Goal: Information Seeking & Learning: Learn about a topic

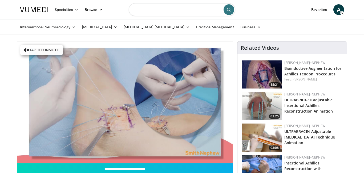
click at [185, 12] on input "Search topics, interventions" at bounding box center [182, 9] width 107 height 13
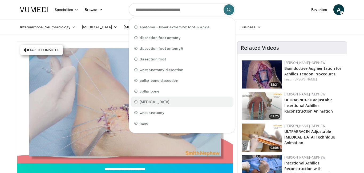
click at [150, 103] on span "metatarsal" at bounding box center [155, 101] width 30 height 5
type input "**********"
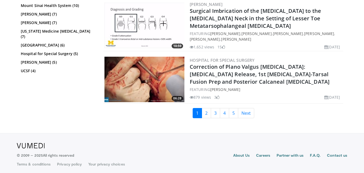
scroll to position [1212, 0]
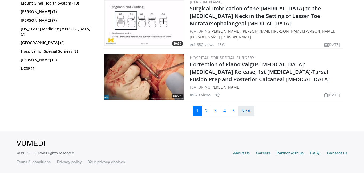
click at [245, 112] on link "Next" at bounding box center [246, 110] width 16 height 10
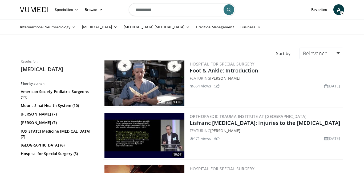
click at [245, 112] on div "10:07 Orthopaedic Trauma Institute at UCSF Lisfranc Fractures: Injuries to the …" at bounding box center [223, 135] width 240 height 48
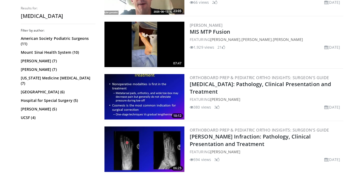
scroll to position [672, 0]
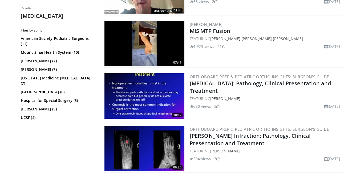
click at [146, 35] on img at bounding box center [145, 43] width 80 height 45
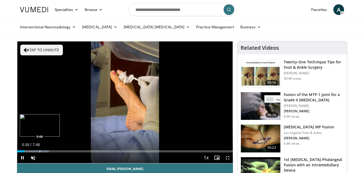
click at [40, 147] on div "10 seconds Tap to unmute" at bounding box center [125, 101] width 216 height 121
click at [37, 151] on div "Progress Bar" at bounding box center [37, 151] width 1 height 2
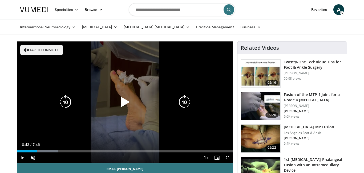
click at [112, 114] on div "10 seconds Tap to unmute" at bounding box center [125, 101] width 216 height 121
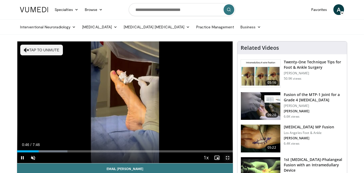
click at [228, 159] on span "Video Player" at bounding box center [227, 157] width 11 height 11
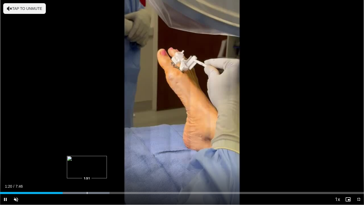
click at [87, 172] on div "Progress Bar" at bounding box center [87, 193] width 1 height 2
click at [109, 172] on div "Progress Bar" at bounding box center [109, 193] width 1 height 2
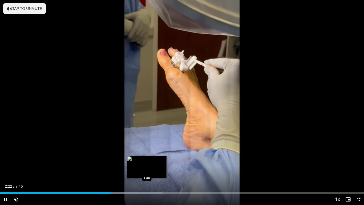
click at [147, 172] on div "Progress Bar" at bounding box center [147, 193] width 1 height 2
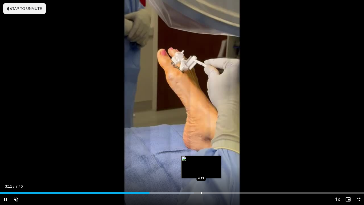
click at [201, 172] on div "Progress Bar" at bounding box center [201, 193] width 1 height 2
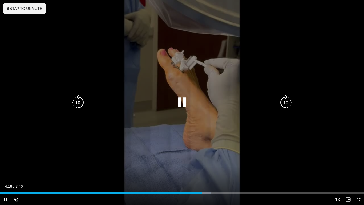
click at [331, 137] on div "10 seconds Tap to unmute" at bounding box center [182, 102] width 364 height 205
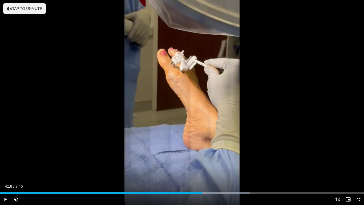
click at [217, 146] on div "10 seconds Tap to unmute" at bounding box center [182, 102] width 364 height 205
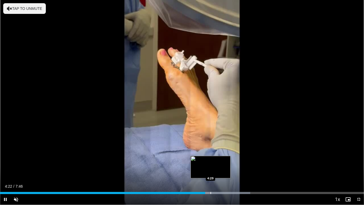
click at [211, 172] on div "Progress Bar" at bounding box center [211, 193] width 1 height 2
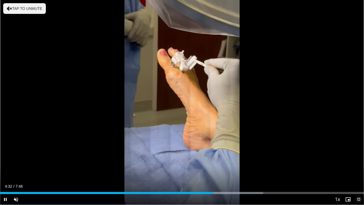
click at [360, 172] on span "Video Player" at bounding box center [359, 199] width 11 height 11
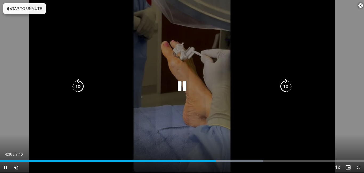
scroll to position [117, 0]
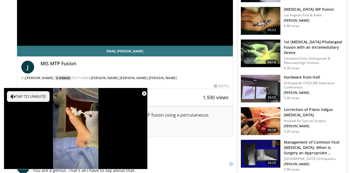
click at [55, 77] on link "5 Videos" at bounding box center [63, 77] width 18 height 5
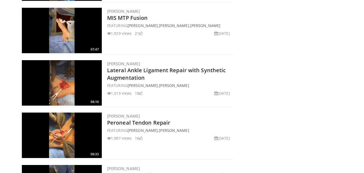
scroll to position [155, 0]
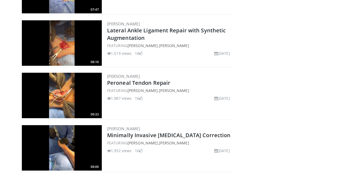
click at [62, 44] on img at bounding box center [62, 42] width 80 height 45
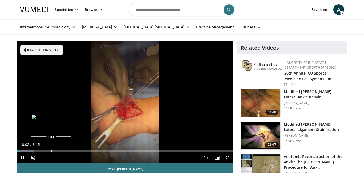
click at [51, 150] on div "Progress Bar" at bounding box center [51, 151] width 1 height 2
click at [228, 156] on span "Video Player" at bounding box center [227, 157] width 11 height 11
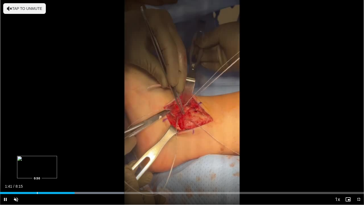
click at [37, 172] on div "Progress Bar" at bounding box center [37, 193] width 1 height 2
click at [110, 172] on div "Loaded : 30.30% 1:29 2:29" at bounding box center [182, 191] width 364 height 5
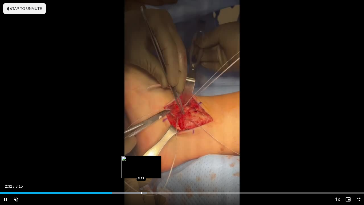
click at [141, 172] on div "Progress Bar" at bounding box center [141, 193] width 1 height 2
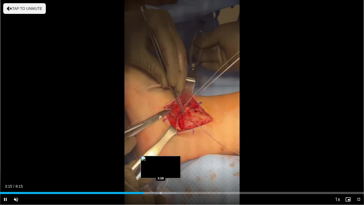
click at [161, 172] on div "Progress Bar" at bounding box center [161, 193] width 1 height 2
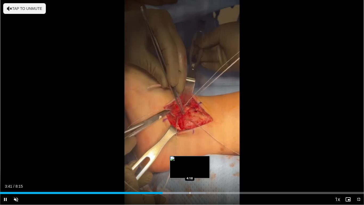
click at [190, 172] on div "Loaded : 56.55% 3:41 4:18" at bounding box center [182, 191] width 364 height 5
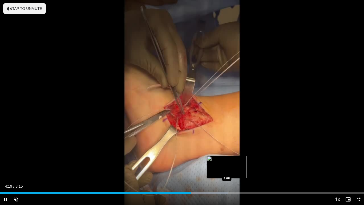
click at [227, 172] on div "Progress Bar" at bounding box center [227, 193] width 1 height 2
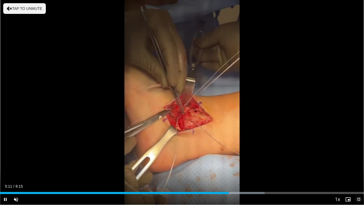
click at [359, 172] on span "Video Player" at bounding box center [359, 199] width 11 height 11
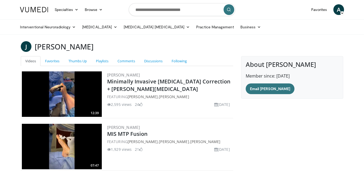
scroll to position [155, 0]
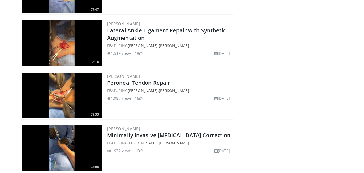
click at [64, 90] on img at bounding box center [62, 95] width 80 height 45
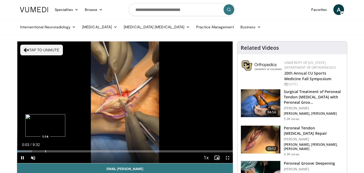
click at [45, 150] on div "Progress Bar" at bounding box center [45, 151] width 1 height 2
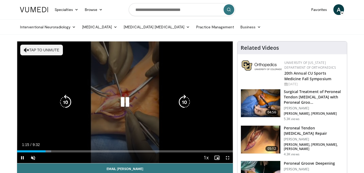
click at [137, 104] on div "Video Player" at bounding box center [125, 102] width 130 height 11
click at [120, 99] on icon "Video Player" at bounding box center [125, 101] width 15 height 15
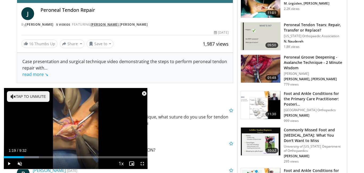
scroll to position [181, 0]
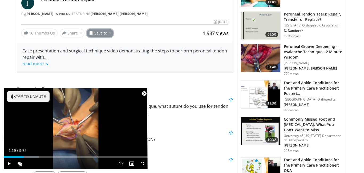
click at [96, 33] on button "Save to" at bounding box center [100, 33] width 27 height 9
click at [161, 27] on div "Email Jesse J Peroneal Tendon Repair By Jesse Doty 5 Videos FEATURING Jesse Dot…" at bounding box center [125, 10] width 216 height 56
click at [11, 164] on span "Video Player" at bounding box center [9, 163] width 11 height 11
click at [145, 162] on span "Video Player" at bounding box center [142, 163] width 11 height 11
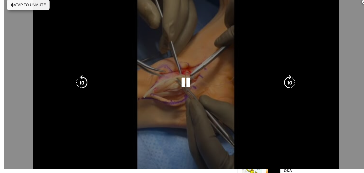
scroll to position [60, 0]
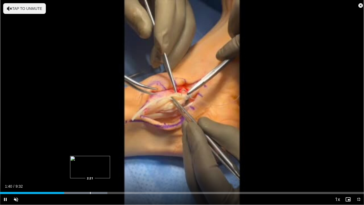
click at [90, 172] on div "Loaded : 29.47% 1:40 2:21" at bounding box center [182, 191] width 364 height 5
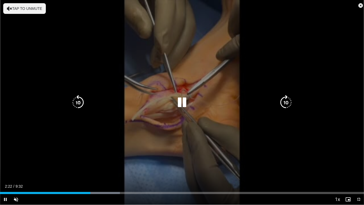
click at [174, 123] on div "10 seconds Tap to unmute" at bounding box center [182, 102] width 364 height 205
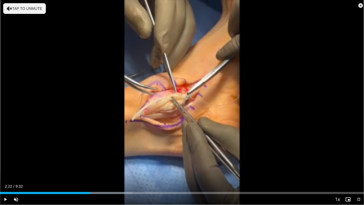
click at [174, 123] on div "10 seconds Tap to unmute" at bounding box center [182, 102] width 364 height 205
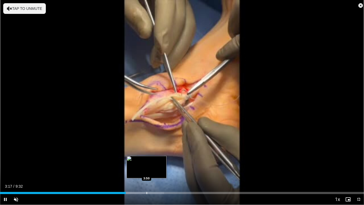
click at [147, 172] on div "Progress Bar" at bounding box center [147, 193] width 1 height 2
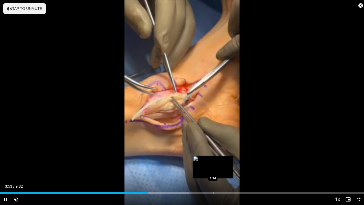
click at [213, 172] on div "Progress Bar" at bounding box center [213, 193] width 1 height 2
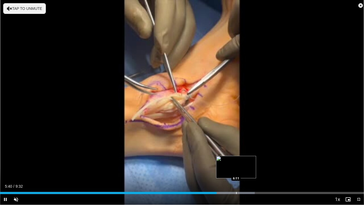
click at [236, 172] on div "Progress Bar" at bounding box center [236, 193] width 1 height 2
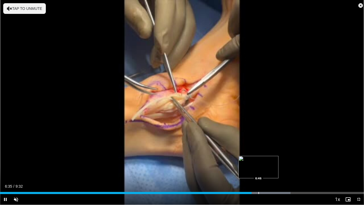
click at [259, 172] on div "Progress Bar" at bounding box center [259, 193] width 1 height 2
click at [275, 172] on div "Progress Bar" at bounding box center [275, 193] width 1 height 2
click at [358, 172] on span "Video Player" at bounding box center [359, 199] width 11 height 11
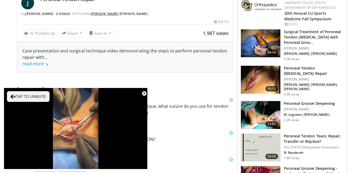
click at [98, 13] on link "Jesse Doty" at bounding box center [105, 13] width 28 height 5
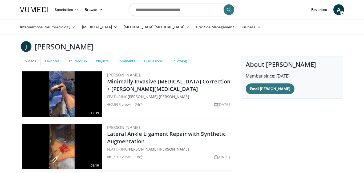
click at [67, 95] on img at bounding box center [62, 93] width 80 height 45
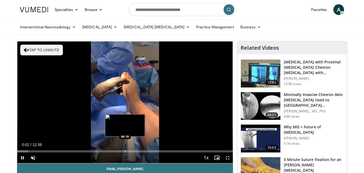
click at [125, 149] on div "Loaded : 5.22% 00:02 06:19" at bounding box center [125, 149] width 216 height 5
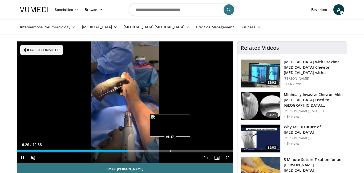
click at [170, 151] on div "Progress Bar" at bounding box center [170, 151] width 1 height 2
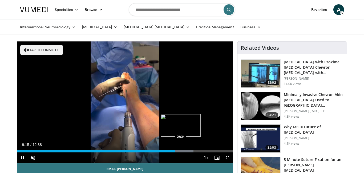
click at [181, 150] on div "Progress Bar" at bounding box center [181, 151] width 1 height 2
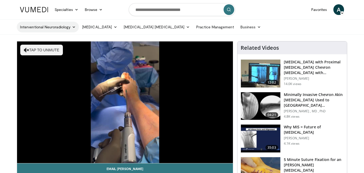
click at [51, 29] on link "Interventional Neuroradiology" at bounding box center [48, 27] width 62 height 11
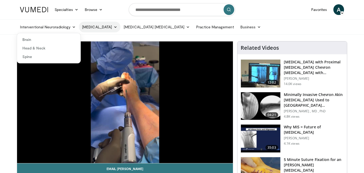
click at [96, 28] on link "[MEDICAL_DATA]" at bounding box center [100, 27] width 42 height 11
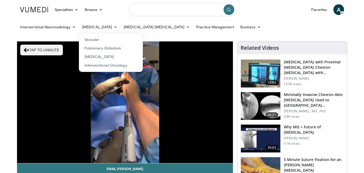
click at [187, 12] on input "Search topics, interventions" at bounding box center [182, 9] width 107 height 13
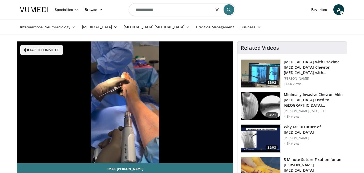
type input "**********"
click at [232, 10] on button "submit" at bounding box center [229, 9] width 11 height 11
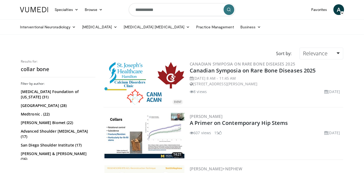
click at [165, 10] on input "**********" at bounding box center [182, 9] width 107 height 13
type input "*"
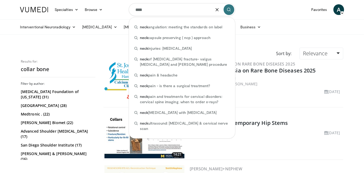
click at [156, 10] on input "****" at bounding box center [182, 9] width 107 height 13
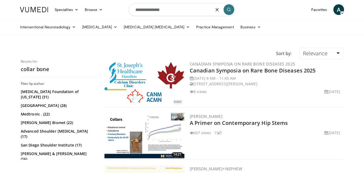
type input "**********"
click at [232, 12] on button "submit" at bounding box center [229, 9] width 11 height 11
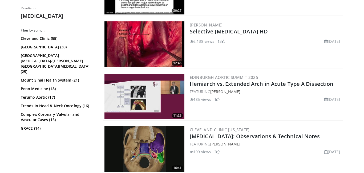
scroll to position [405, 0]
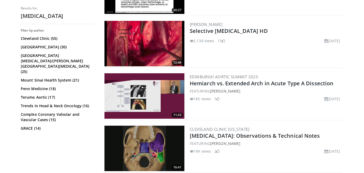
click at [140, 35] on img at bounding box center [145, 43] width 80 height 45
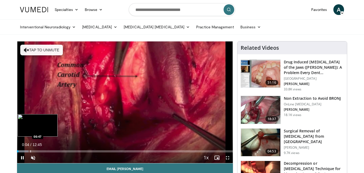
click at [30, 149] on div "Loaded : 5.21% 00:04 00:47" at bounding box center [125, 149] width 216 height 5
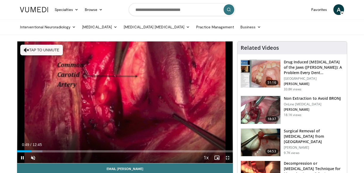
click at [227, 157] on span "Video Player" at bounding box center [227, 157] width 11 height 11
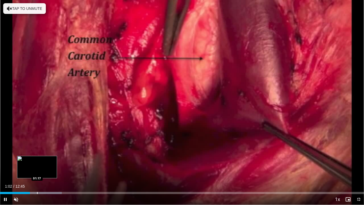
click at [37, 172] on div "Loaded : 16.95% 01:02 01:17" at bounding box center [182, 191] width 364 height 5
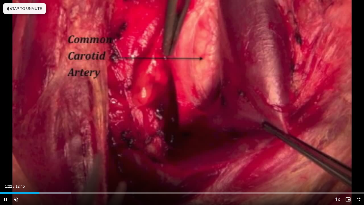
click at [51, 172] on div "Current Time 1:22 / Duration 12:45 Pause Skip Backward Skip Forward Unmute Load…" at bounding box center [182, 199] width 364 height 11
click at [63, 172] on div "Progress Bar" at bounding box center [63, 193] width 1 height 2
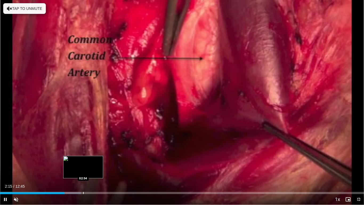
click at [83, 172] on div "Progress Bar" at bounding box center [83, 193] width 1 height 2
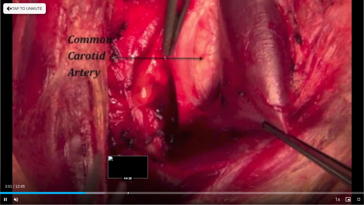
click at [128, 172] on div "Loaded : 28.74% 03:01 04:28" at bounding box center [182, 191] width 364 height 5
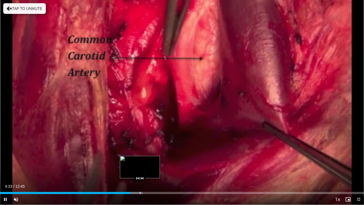
click at [140, 172] on div "Progress Bar" at bounding box center [140, 193] width 1 height 2
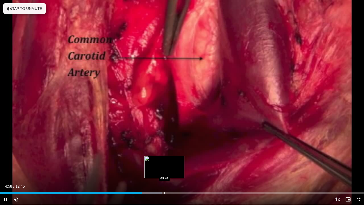
click at [165, 172] on div "Progress Bar" at bounding box center [165, 193] width 1 height 2
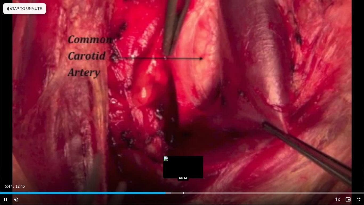
click at [183, 172] on div "Loaded : 47.04% 05:48 06:24" at bounding box center [182, 191] width 364 height 5
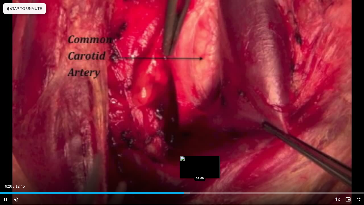
click at [200, 172] on div "Progress Bar" at bounding box center [200, 193] width 1 height 2
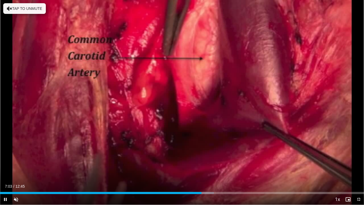
click at [223, 172] on div "Current Time 7:03 / Duration 12:45 Pause Skip Backward Skip Forward Unmute Load…" at bounding box center [182, 199] width 364 height 11
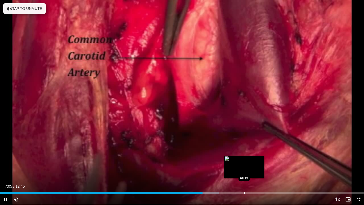
click at [244, 172] on div "Loaded : 60.10% 07:05 08:33" at bounding box center [182, 191] width 364 height 5
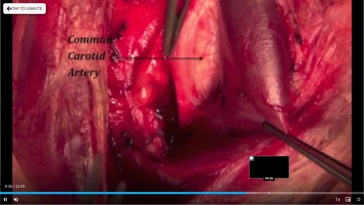
click at [269, 172] on div "Progress Bar" at bounding box center [269, 193] width 1 height 2
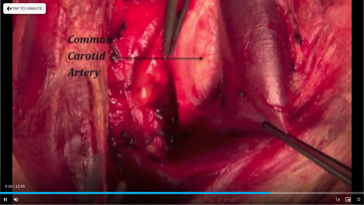
click at [308, 172] on div "Current Time 9:28 / Duration 12:45 Pause Skip Backward Skip Forward Unmute Load…" at bounding box center [182, 199] width 364 height 11
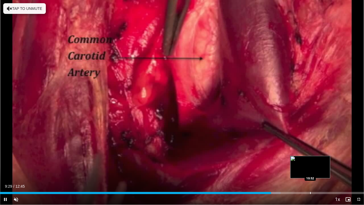
click at [310, 172] on div "Progress Bar" at bounding box center [310, 193] width 1 height 2
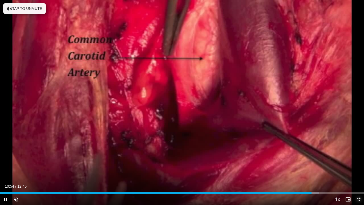
click at [361, 172] on span "Video Player" at bounding box center [359, 199] width 11 height 11
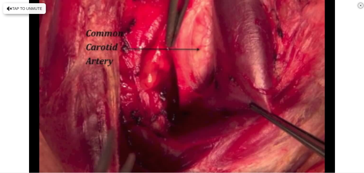
scroll to position [160, 0]
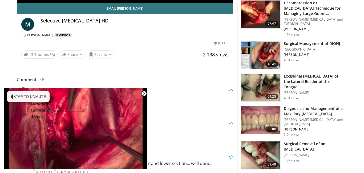
click at [72, 36] on link "9 Videos" at bounding box center [63, 35] width 18 height 5
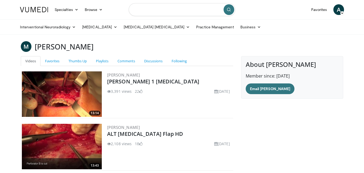
click at [149, 11] on input "Search topics, interventions" at bounding box center [182, 9] width 107 height 13
type input "*"
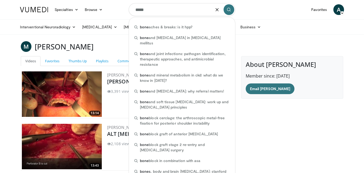
type input "*****"
click at [233, 12] on button "submit" at bounding box center [229, 9] width 11 height 11
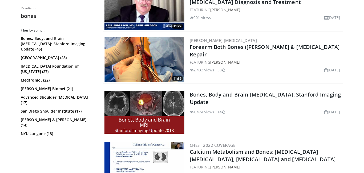
scroll to position [139, 0]
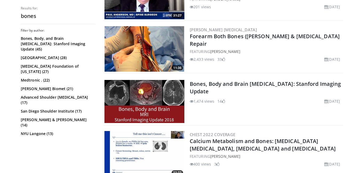
click at [137, 48] on img at bounding box center [145, 48] width 80 height 45
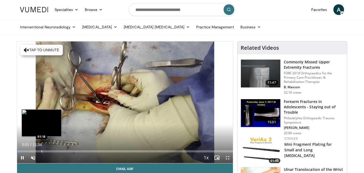
click at [41, 148] on div "Loaded : 5.74% 00:01 01:18" at bounding box center [125, 149] width 216 height 5
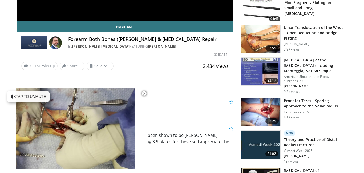
scroll to position [149, 0]
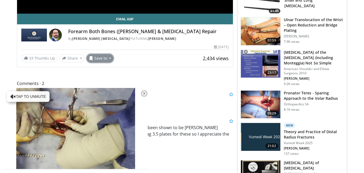
click at [98, 59] on button "Save to" at bounding box center [100, 58] width 27 height 9
click at [109, 71] on span "Add to Favorites" at bounding box center [109, 70] width 33 height 6
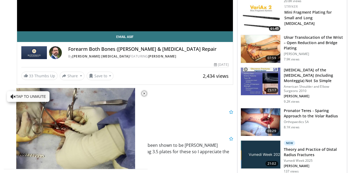
scroll to position [167, 0]
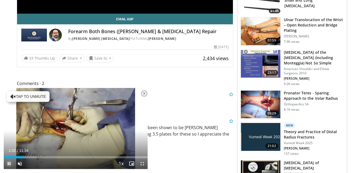
click at [6, 166] on span "Video Player" at bounding box center [9, 163] width 11 height 11
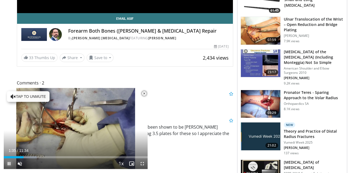
scroll to position [149, 0]
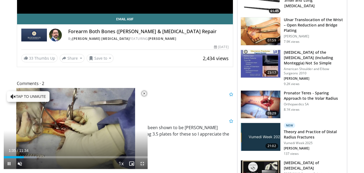
click at [141, 164] on span "Video Player" at bounding box center [142, 163] width 11 height 11
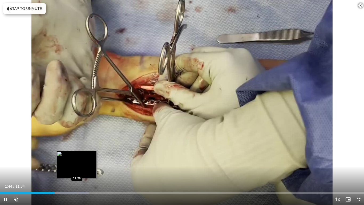
click at [77, 172] on div "Progress Bar" at bounding box center [77, 193] width 1 height 2
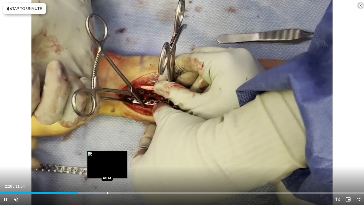
click at [107, 172] on div "Loaded : 28.79% 02:28 03:24" at bounding box center [182, 191] width 364 height 5
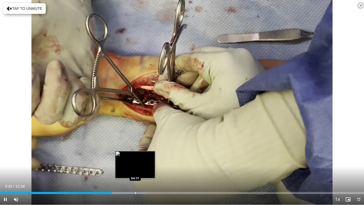
click at [135, 172] on div "Loaded : 40.23% 03:33 04:17" at bounding box center [182, 191] width 364 height 5
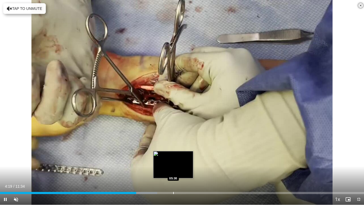
click at [173, 172] on div "Progress Bar" at bounding box center [173, 193] width 1 height 2
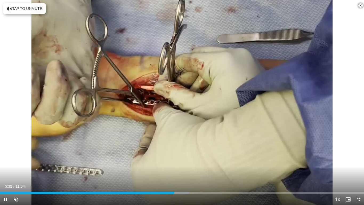
click at [196, 172] on div "Current Time 5:32 / Duration 11:34 Pause Skip Backward Skip Forward Unmute 0% L…" at bounding box center [182, 199] width 364 height 11
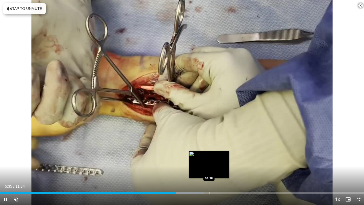
click at [209, 172] on div "Loaded : 56.13% 05:35 06:38" at bounding box center [182, 191] width 364 height 5
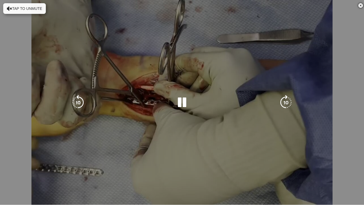
click at [246, 172] on div "Loaded : 67.53% 06:48 07:49" at bounding box center [182, 203] width 364 height 2
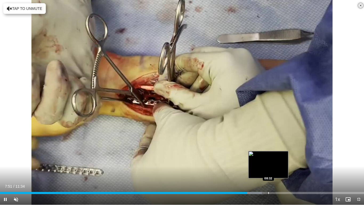
click at [269, 172] on div "Progress Bar" at bounding box center [269, 193] width 1 height 2
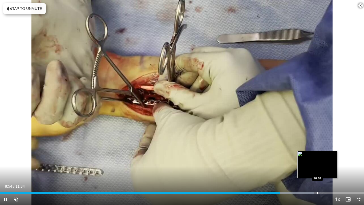
click at [318, 172] on div "Progress Bar" at bounding box center [318, 193] width 1 height 2
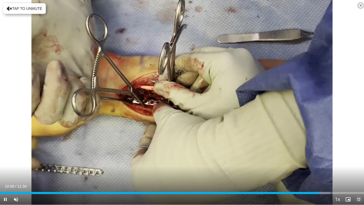
click at [359, 172] on span "Video Player" at bounding box center [359, 199] width 11 height 11
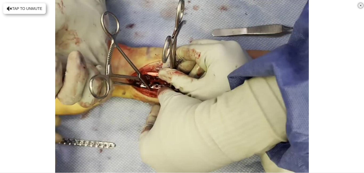
scroll to position [160, 0]
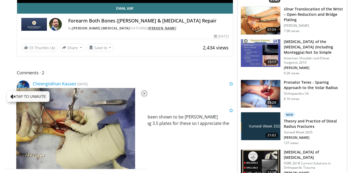
click at [148, 26] on link "[PERSON_NAME]" at bounding box center [162, 28] width 28 height 5
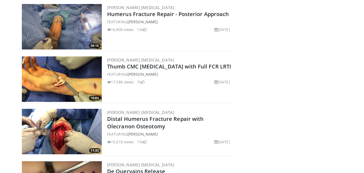
scroll to position [235, 0]
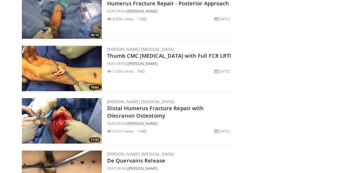
click at [50, 72] on img at bounding box center [62, 68] width 80 height 45
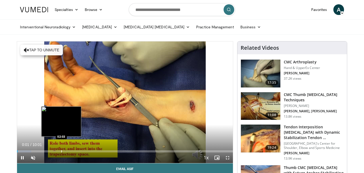
click at [61, 147] on div "Loaded : 6.58% 00:01 02:03" at bounding box center [125, 149] width 216 height 5
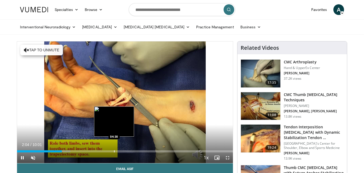
click at [114, 150] on div "Progress Bar" at bounding box center [114, 151] width 1 height 2
